Goal: Task Accomplishment & Management: Use online tool/utility

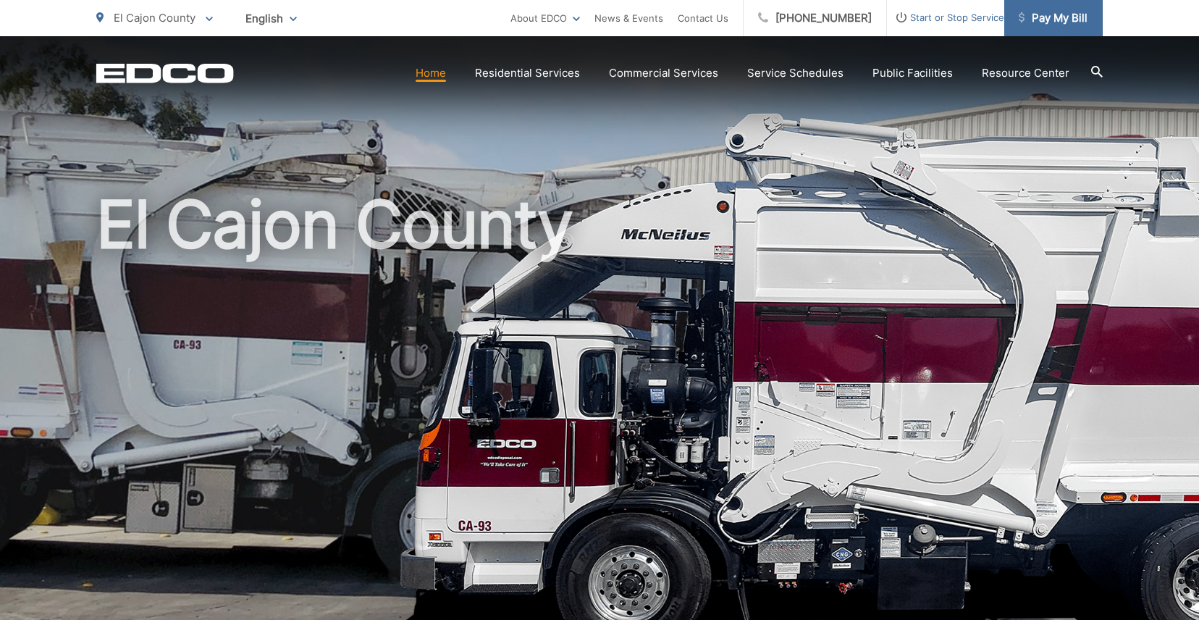
click at [1024, 20] on span "Pay My Bill" at bounding box center [1053, 17] width 69 height 17
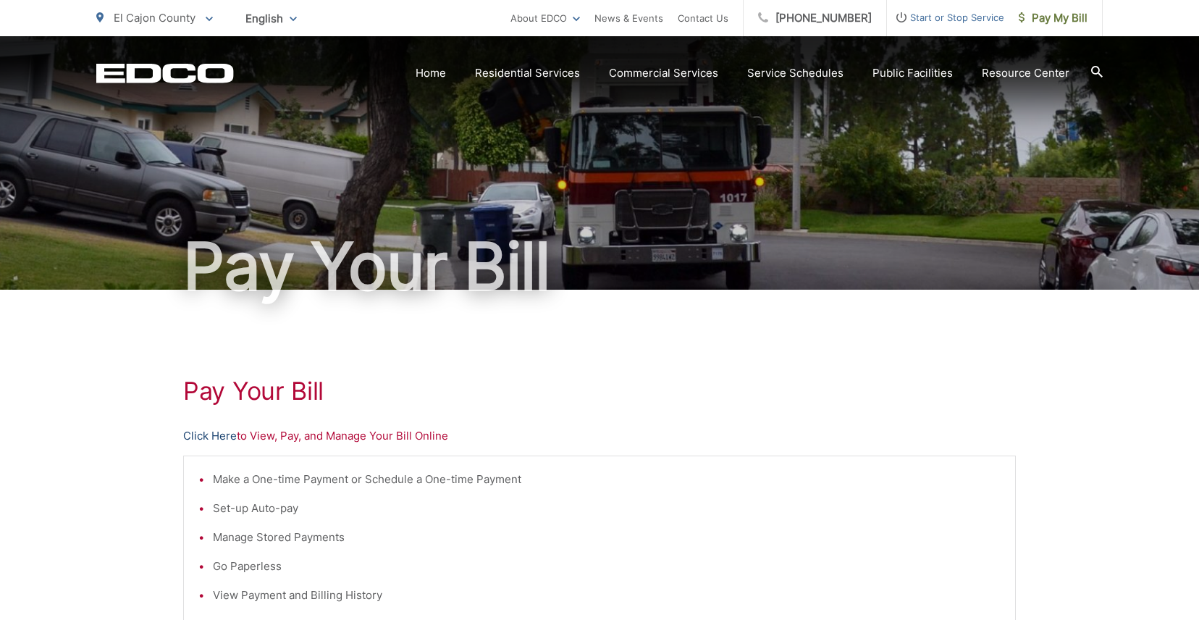
click at [215, 441] on link "Click Here" at bounding box center [210, 435] width 54 height 17
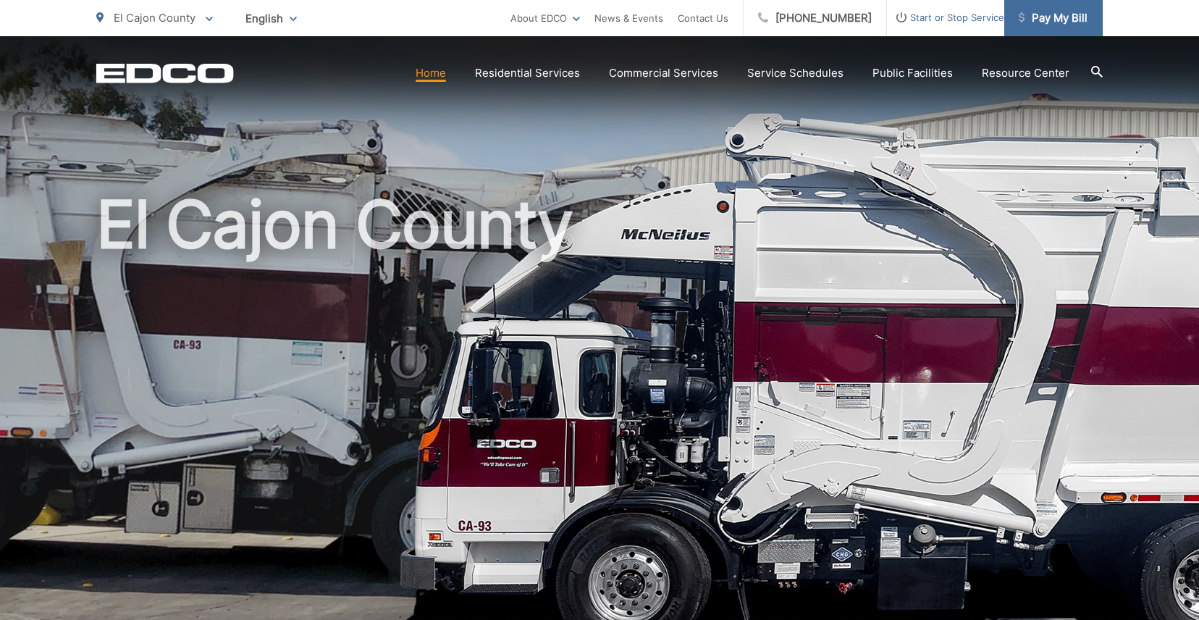
click at [1052, 16] on span "Pay My Bill" at bounding box center [1053, 17] width 69 height 17
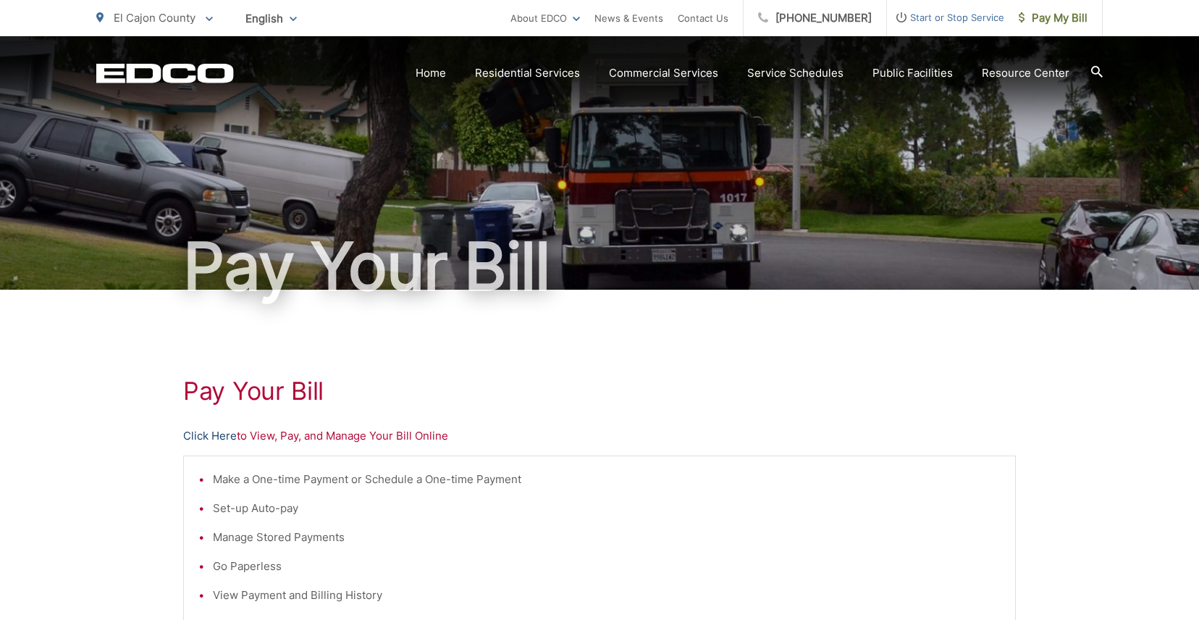
click at [198, 433] on link "Click Here" at bounding box center [210, 435] width 54 height 17
